Goal: Use online tool/utility: Utilize a website feature to perform a specific function

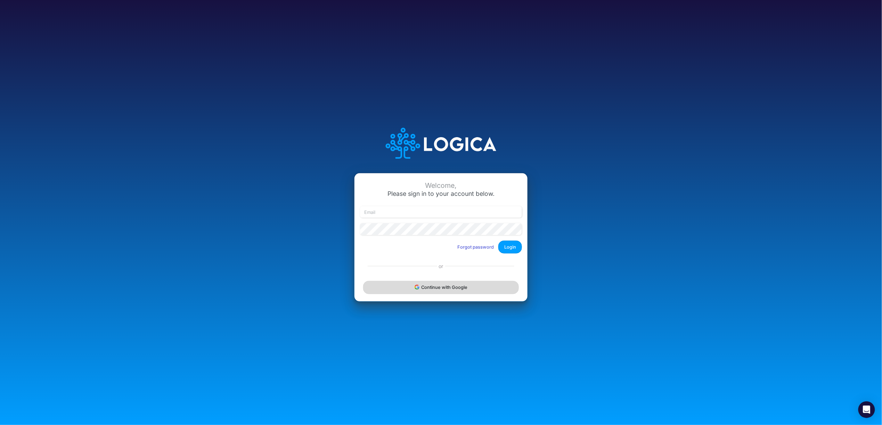
click at [430, 293] on button "Continue with Google" at bounding box center [441, 287] width 156 height 13
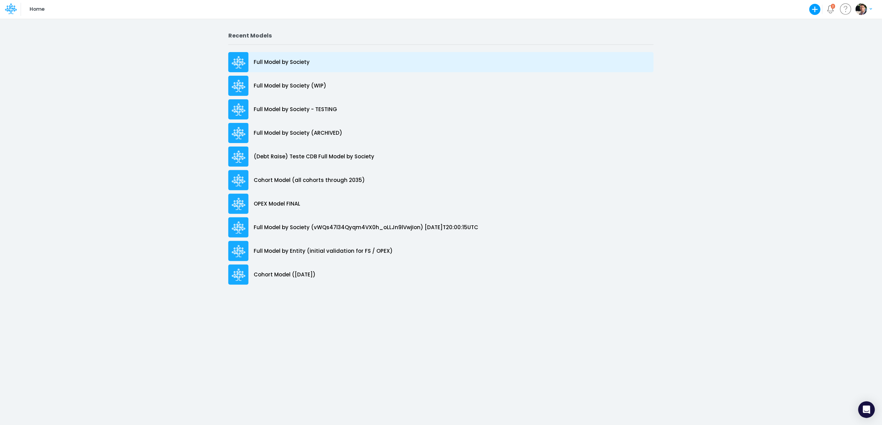
click at [273, 64] on p "Full Model by Society" at bounding box center [282, 62] width 56 height 8
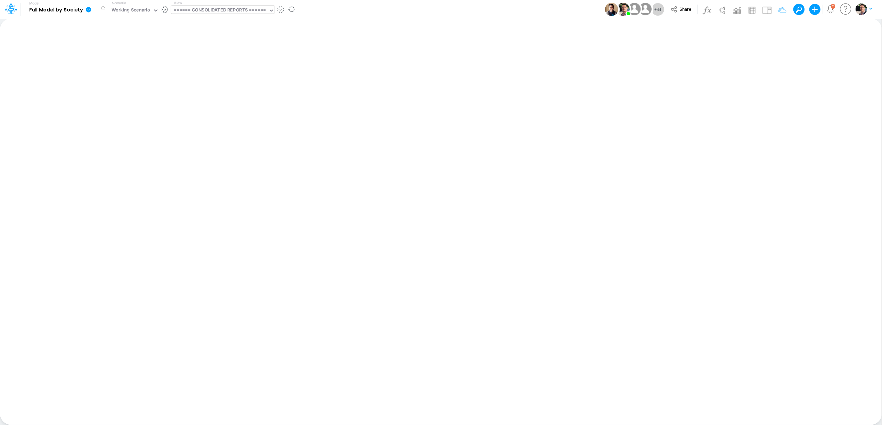
click at [240, 11] on div "====== CONSOLIDATED REPORTS ======" at bounding box center [220, 11] width 92 height 8
click at [227, 11] on div "====== CONSOLIDATED REPORTS ======" at bounding box center [220, 11] width 92 height 8
type input "dc by"
click at [187, 21] on div "DC by Vertical" at bounding box center [218, 22] width 94 height 11
type input "DC by Vertical"
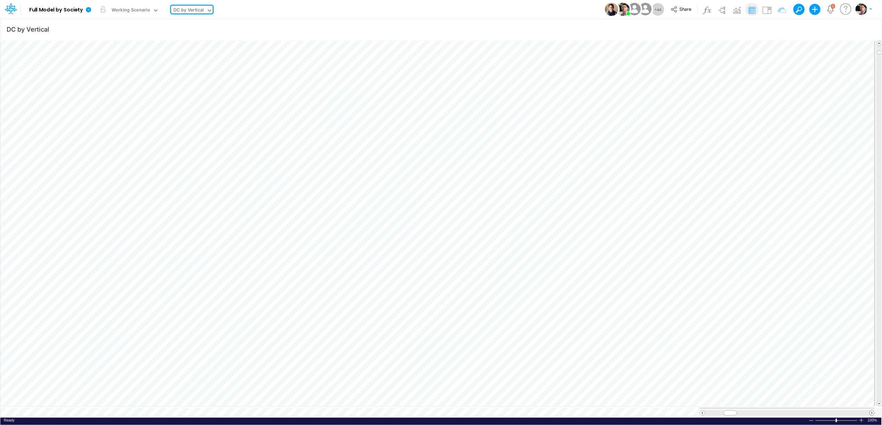
click at [872, 411] on span at bounding box center [871, 413] width 5 height 5
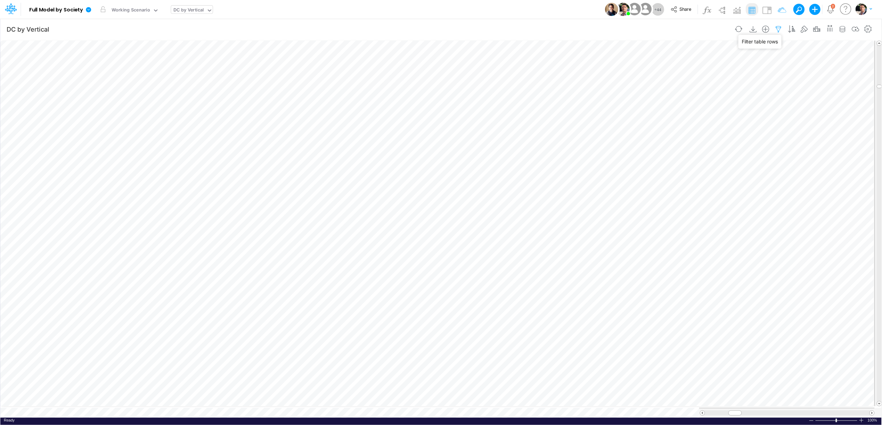
click at [777, 31] on icon "button" at bounding box center [778, 29] width 10 height 7
click at [672, 74] on icon "button" at bounding box center [672, 74] width 5 height 5
select select "tableSearchOR"
click at [622, 98] on div at bounding box center [620, 96] width 66 height 12
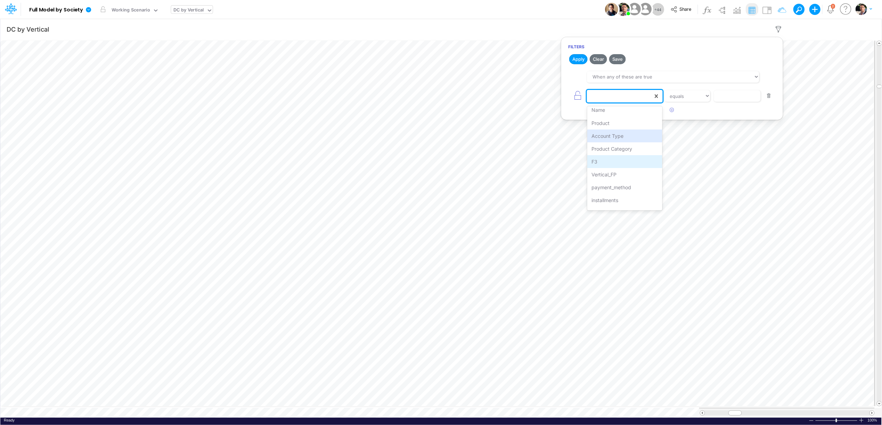
scroll to position [41, 0]
click at [621, 173] on div "payment_method" at bounding box center [624, 176] width 75 height 13
click at [747, 98] on input "text" at bounding box center [736, 96] width 47 height 12
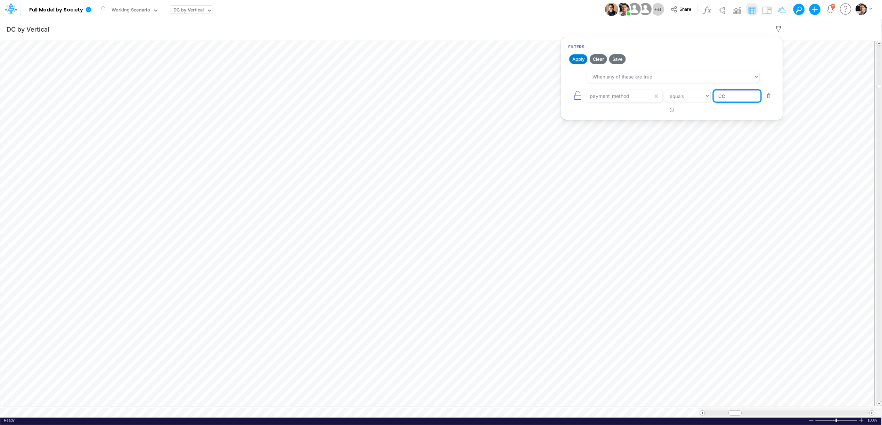
type input "CC"
click at [576, 61] on button "Apply" at bounding box center [578, 59] width 18 height 10
click at [777, 27] on icon "button" at bounding box center [778, 29] width 10 height 7
click at [871, 411] on span at bounding box center [871, 413] width 5 height 5
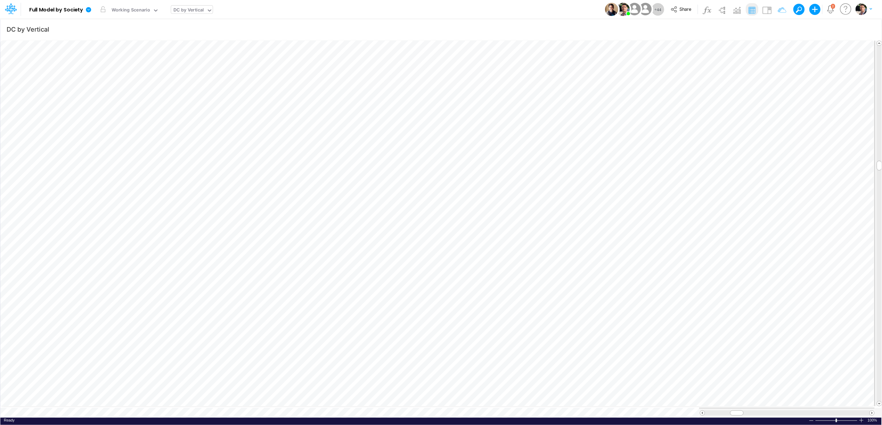
scroll to position [0, 0]
click at [873, 411] on span at bounding box center [871, 413] width 5 height 5
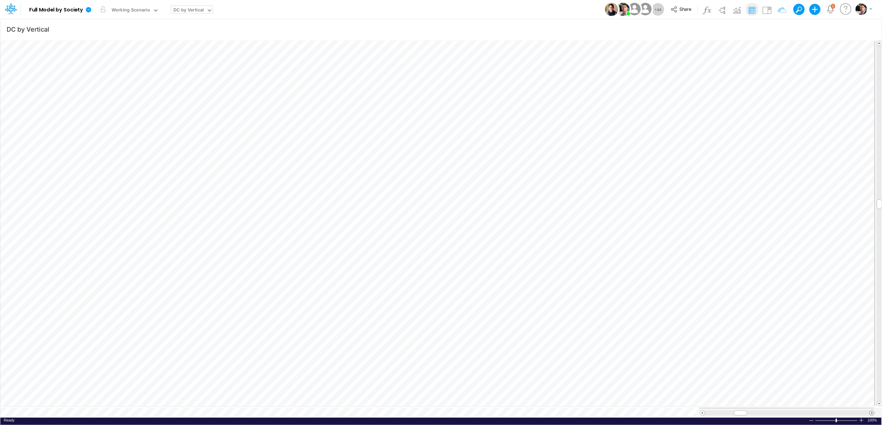
click at [873, 411] on span at bounding box center [871, 413] width 5 height 5
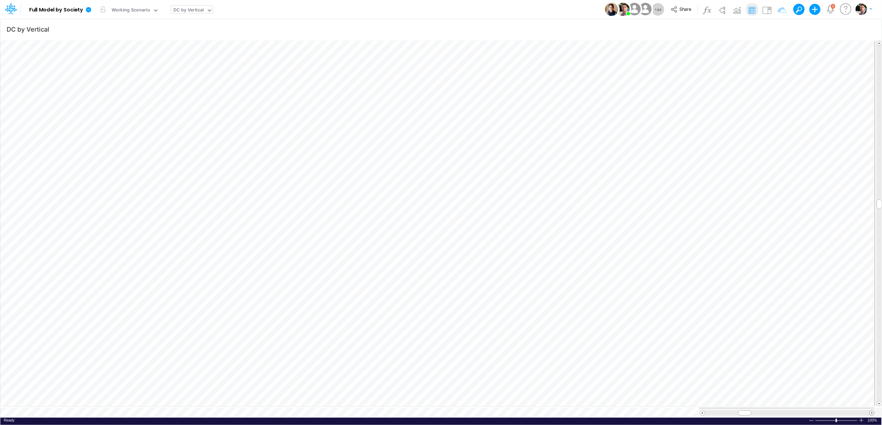
click at [873, 411] on span at bounding box center [871, 413] width 5 height 5
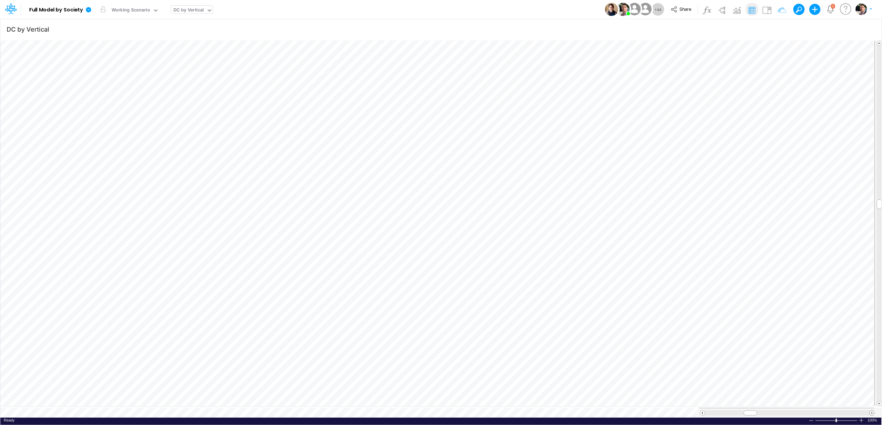
click at [873, 411] on span at bounding box center [871, 413] width 5 height 5
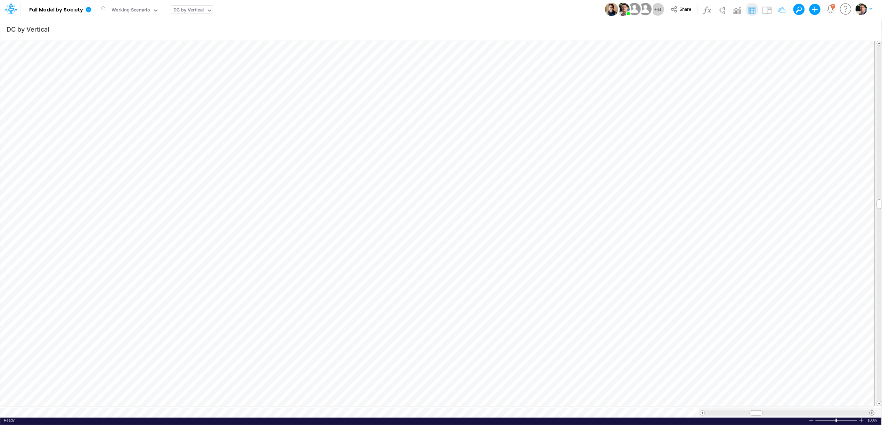
click at [873, 411] on span at bounding box center [871, 413] width 5 height 5
click at [188, 8] on div "DC by Vertical" at bounding box center [189, 11] width 30 height 8
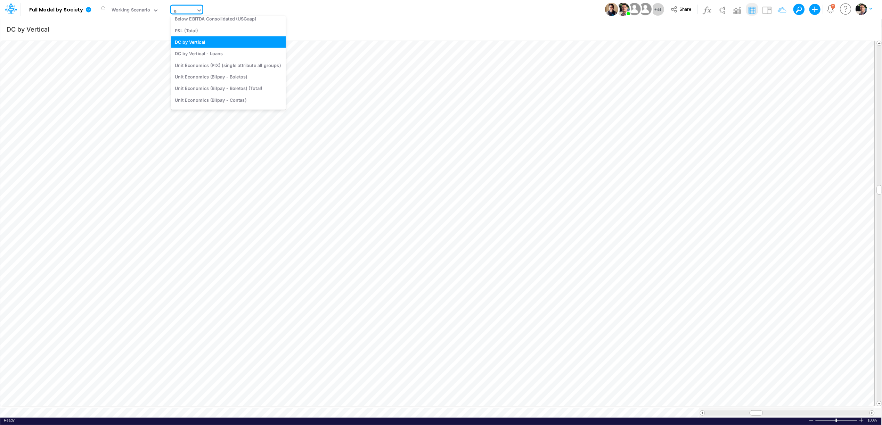
type input "ad"
click at [201, 42] on div "Advancing Cost" at bounding box center [228, 45] width 115 height 11
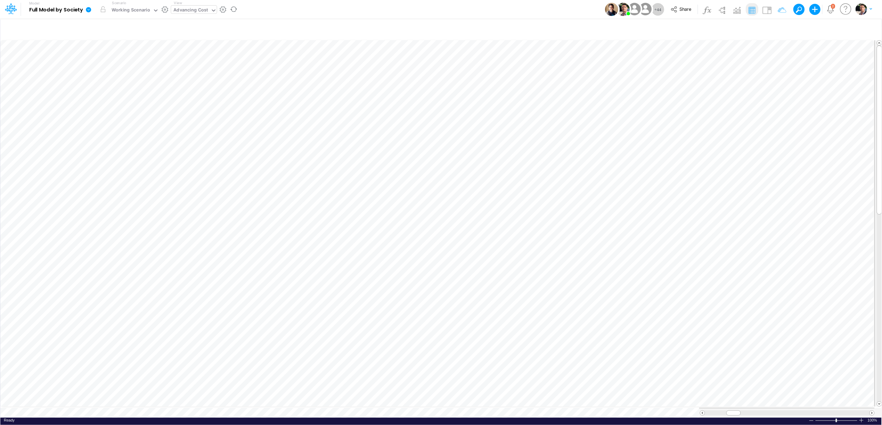
scroll to position [0, 0]
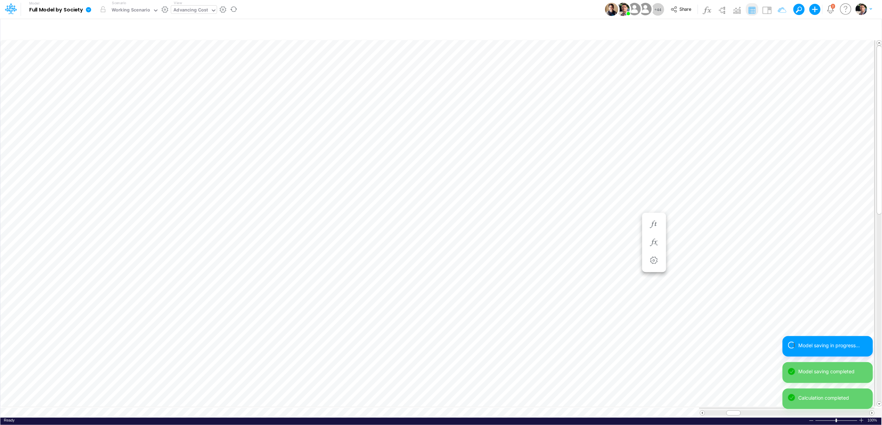
scroll to position [0, 0]
click at [654, 243] on icon "button" at bounding box center [653, 242] width 10 height 7
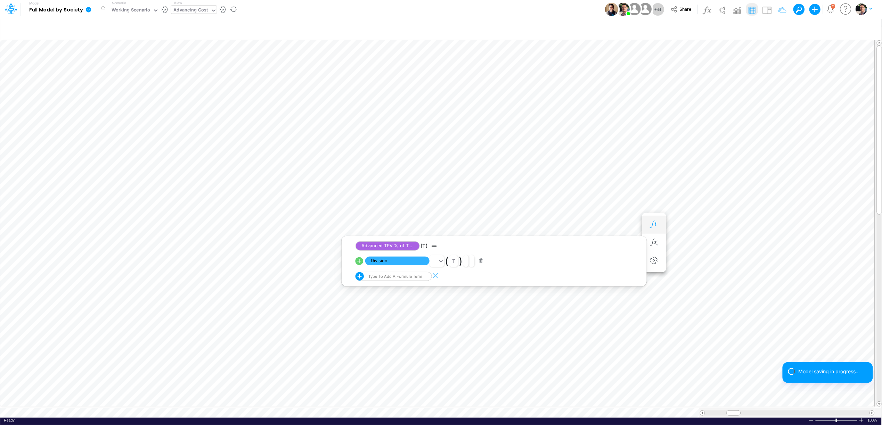
click at [656, 224] on icon "button" at bounding box center [653, 224] width 10 height 7
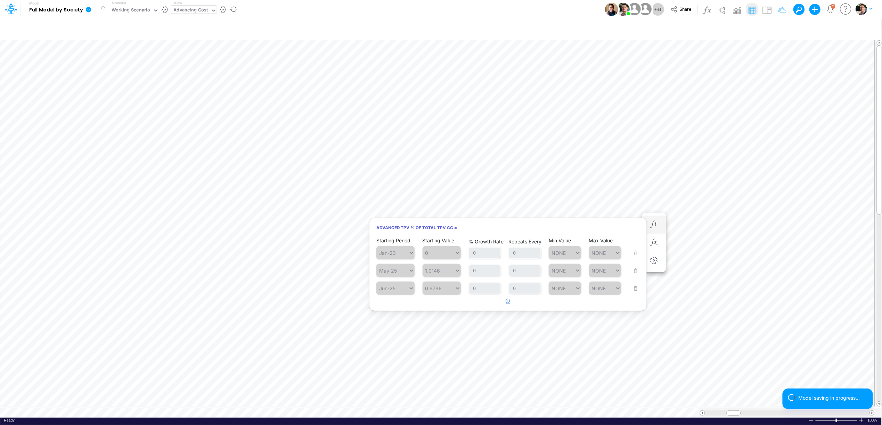
click at [506, 301] on icon "button" at bounding box center [508, 301] width 5 height 5
click at [391, 311] on div "Type to search..." at bounding box center [392, 306] width 32 height 10
click at [392, 323] on div "Forecast" at bounding box center [395, 322] width 38 height 11
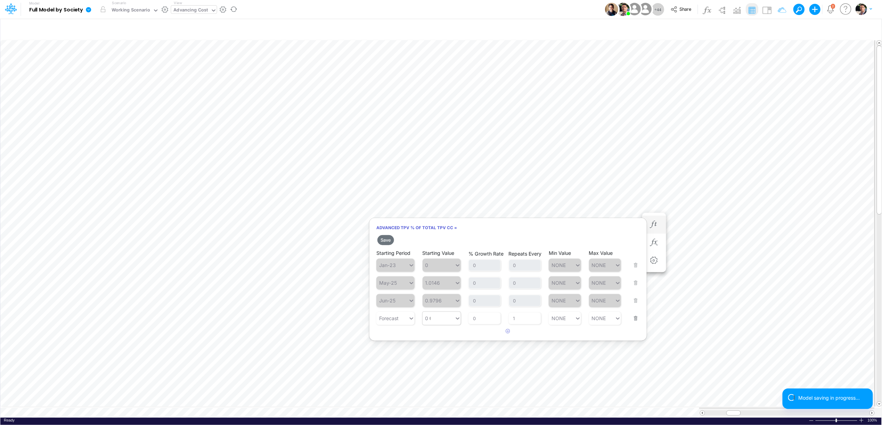
click at [442, 317] on div "0 0" at bounding box center [438, 318] width 32 height 10
type input "1"
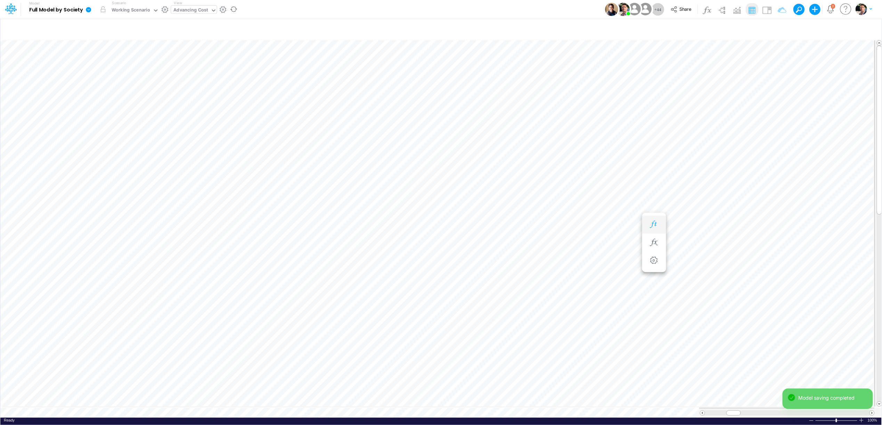
click at [652, 227] on icon "button" at bounding box center [653, 224] width 10 height 7
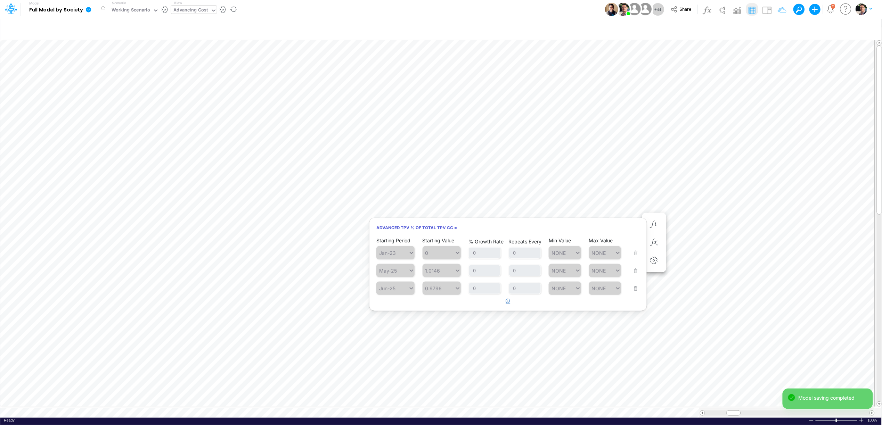
click at [503, 302] on button "button" at bounding box center [508, 301] width 14 height 11
click at [402, 305] on div "Type to search..." at bounding box center [399, 306] width 38 height 6
click at [395, 325] on div "Forecast" at bounding box center [395, 322] width 38 height 11
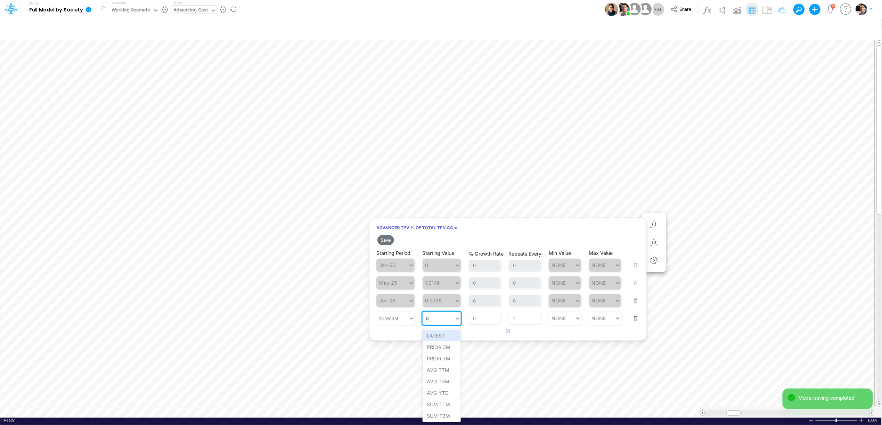
click at [438, 317] on div "0 0" at bounding box center [438, 318] width 32 height 10
click at [437, 339] on div "Set value 1" at bounding box center [441, 335] width 38 height 11
type input "1"
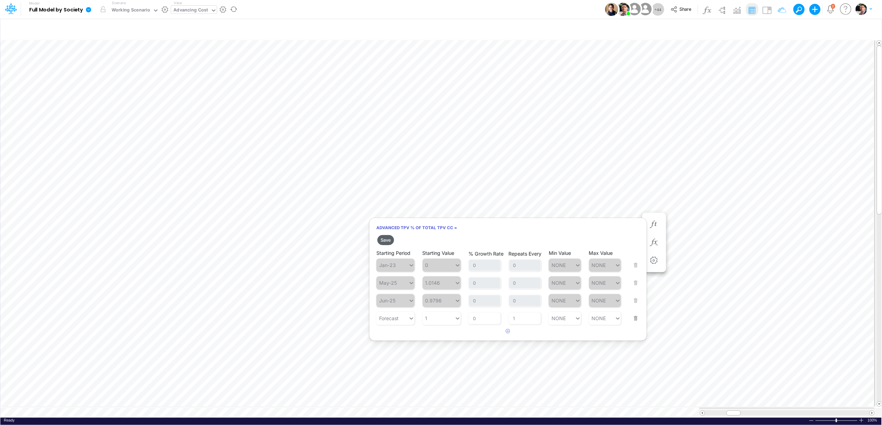
click at [384, 241] on button "Save" at bounding box center [385, 240] width 17 height 10
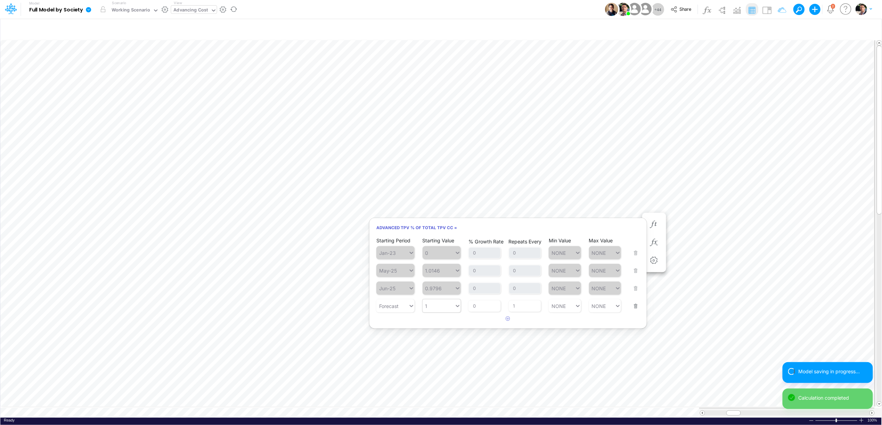
click at [429, 310] on div "1" at bounding box center [429, 306] width 1 height 7
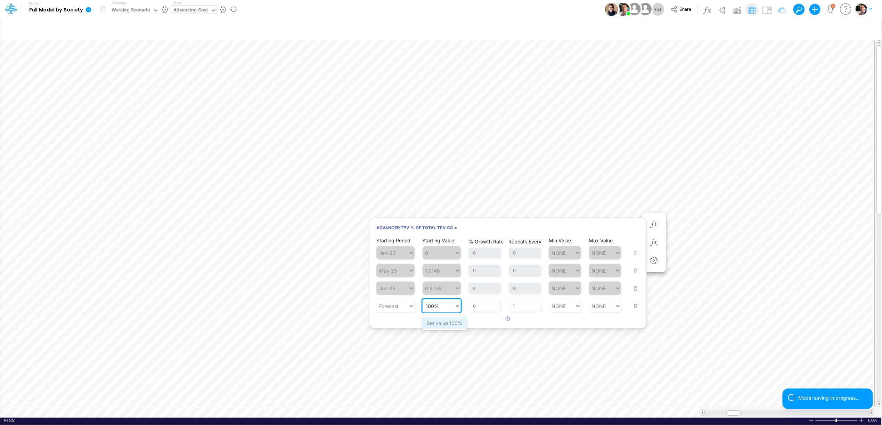
click at [444, 325] on div "Set value 100%" at bounding box center [444, 322] width 44 height 11
type input "100%"
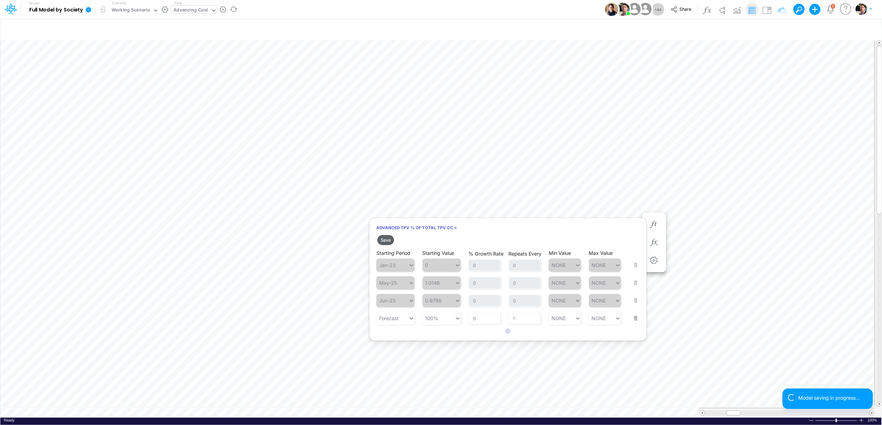
click at [384, 241] on button "Save" at bounding box center [385, 240] width 17 height 10
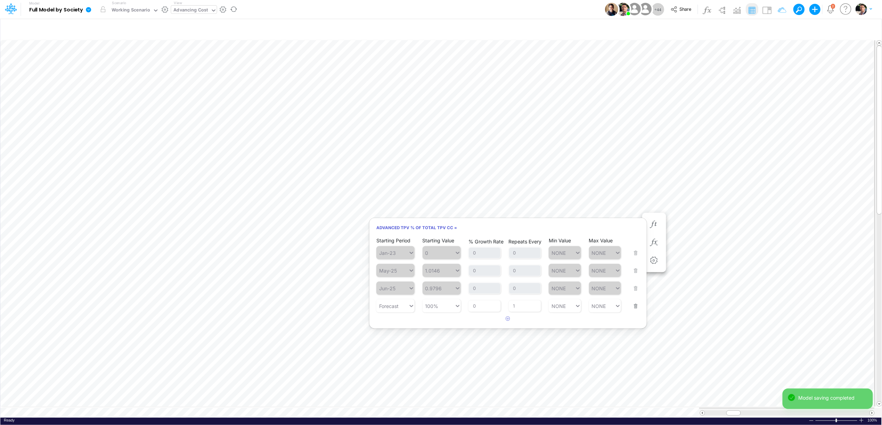
type input "DC by Vertical"
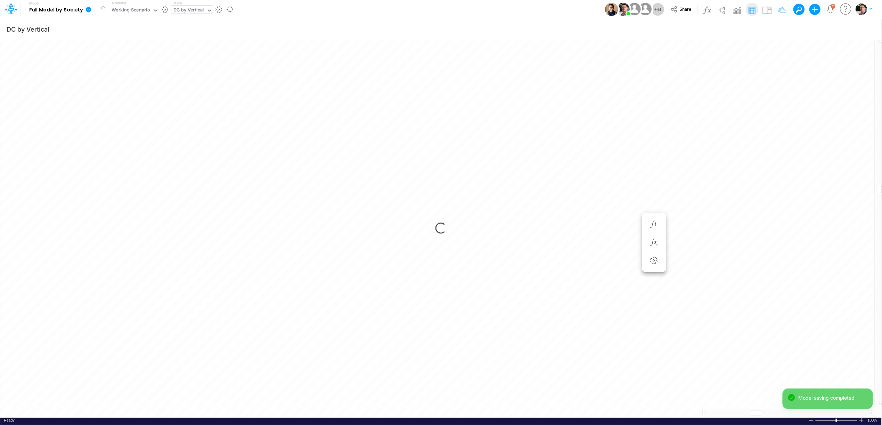
scroll to position [0, 0]
